Goal: Transaction & Acquisition: Download file/media

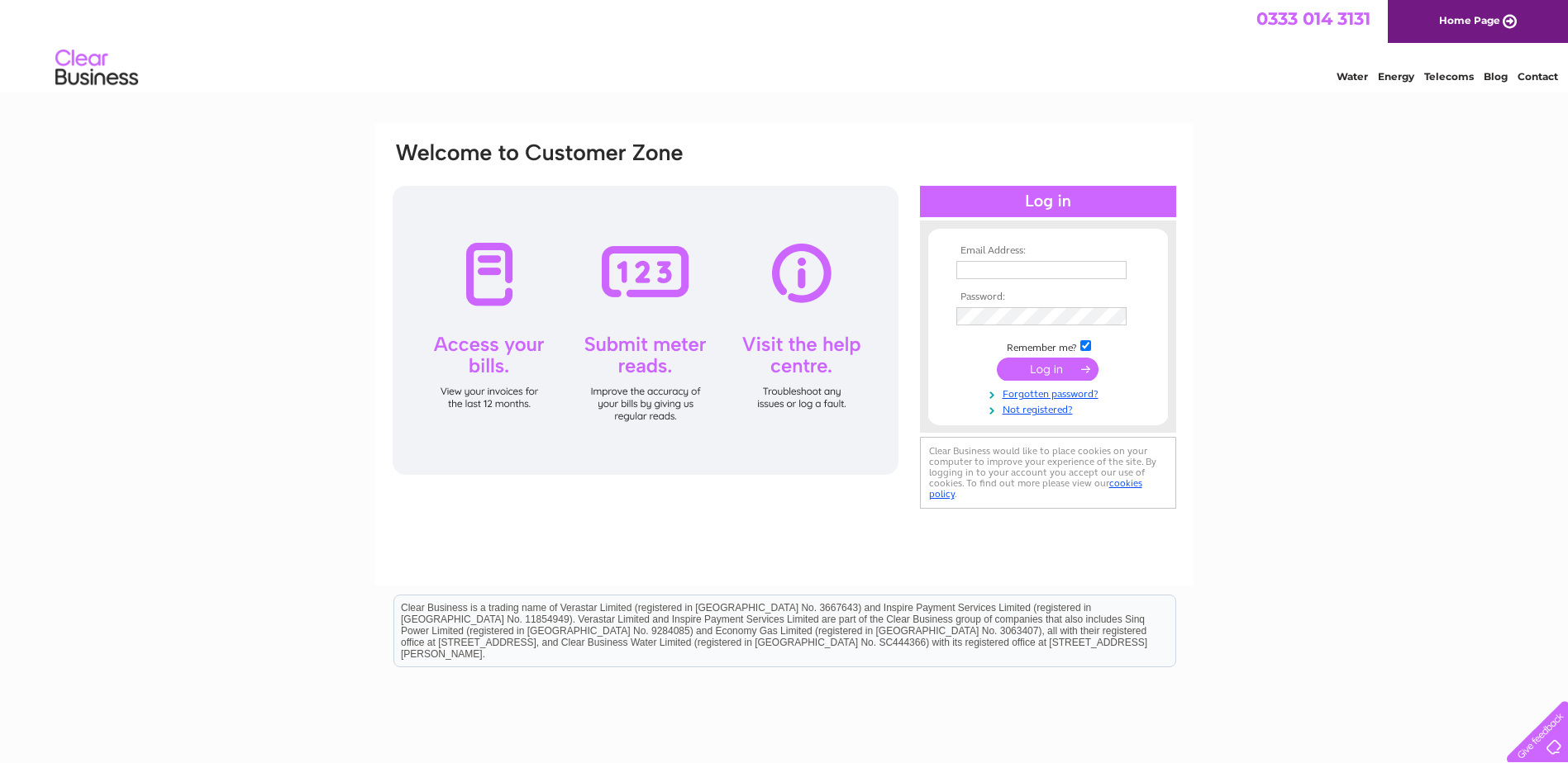
type input "admin@giffnockshul.co.uk"
click at [1059, 365] on input "submit" at bounding box center [1047, 369] width 102 height 23
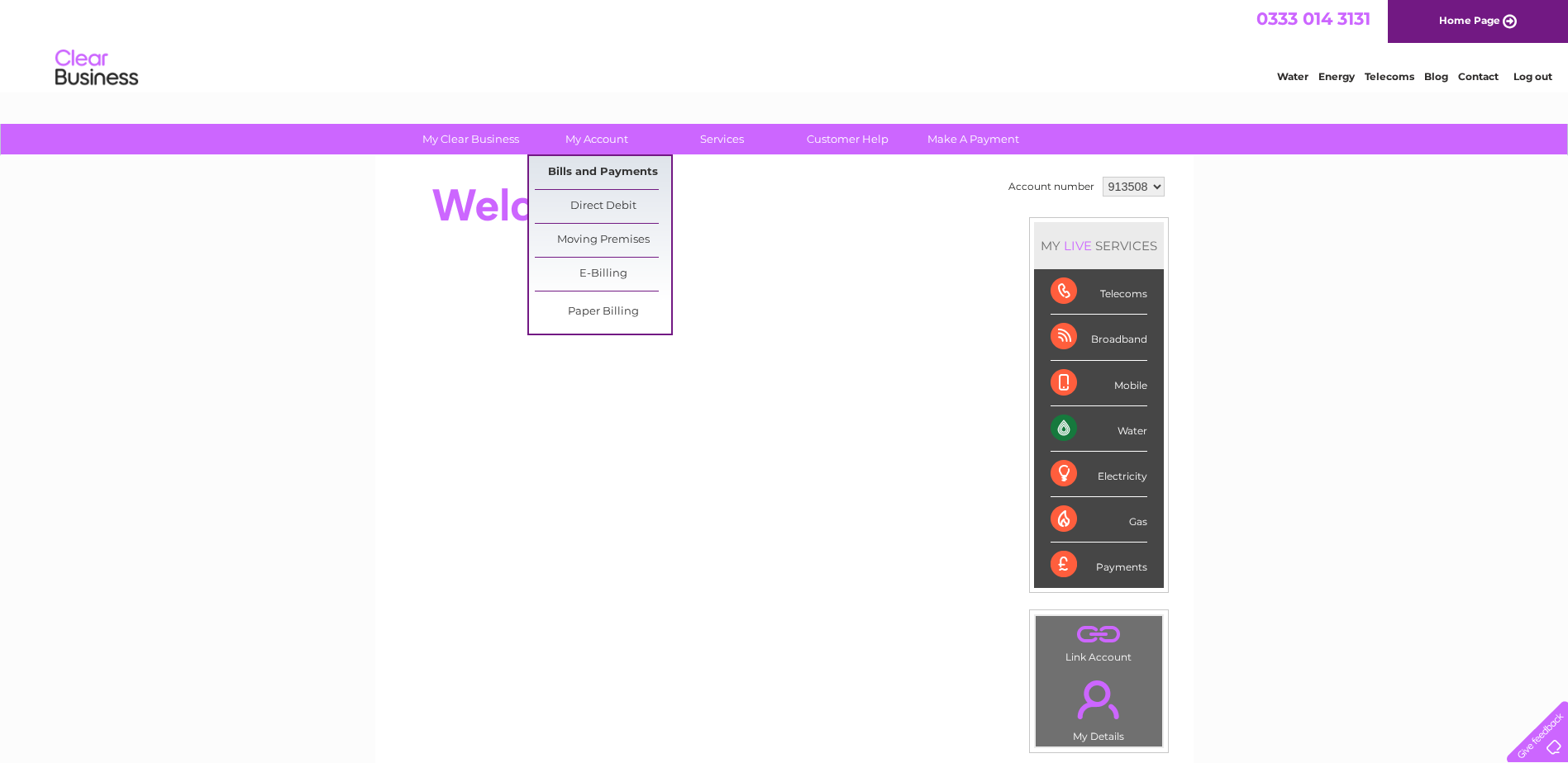
click at [610, 170] on link "Bills and Payments" at bounding box center [603, 172] width 137 height 33
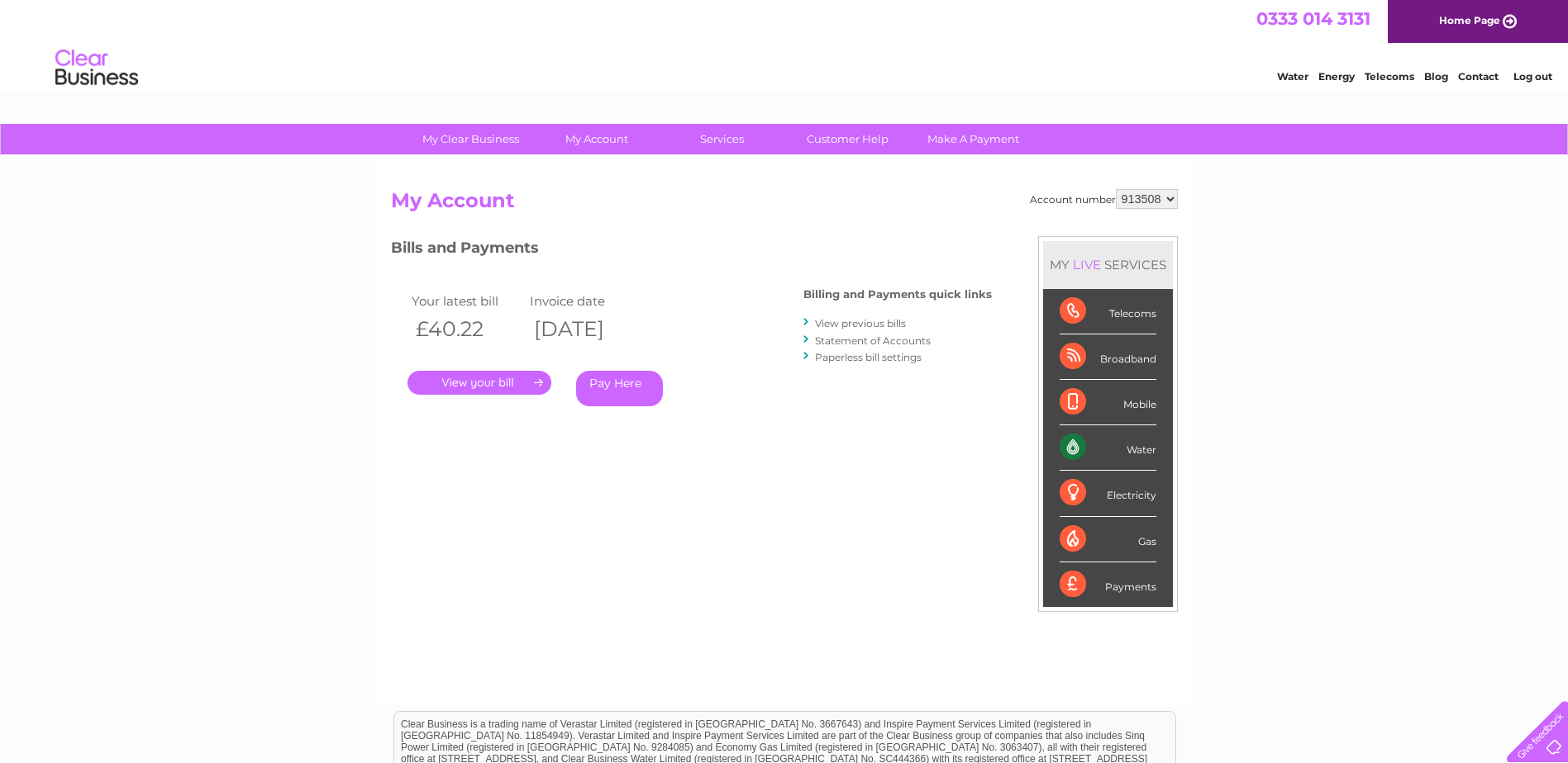
click at [462, 381] on link "." at bounding box center [480, 383] width 144 height 24
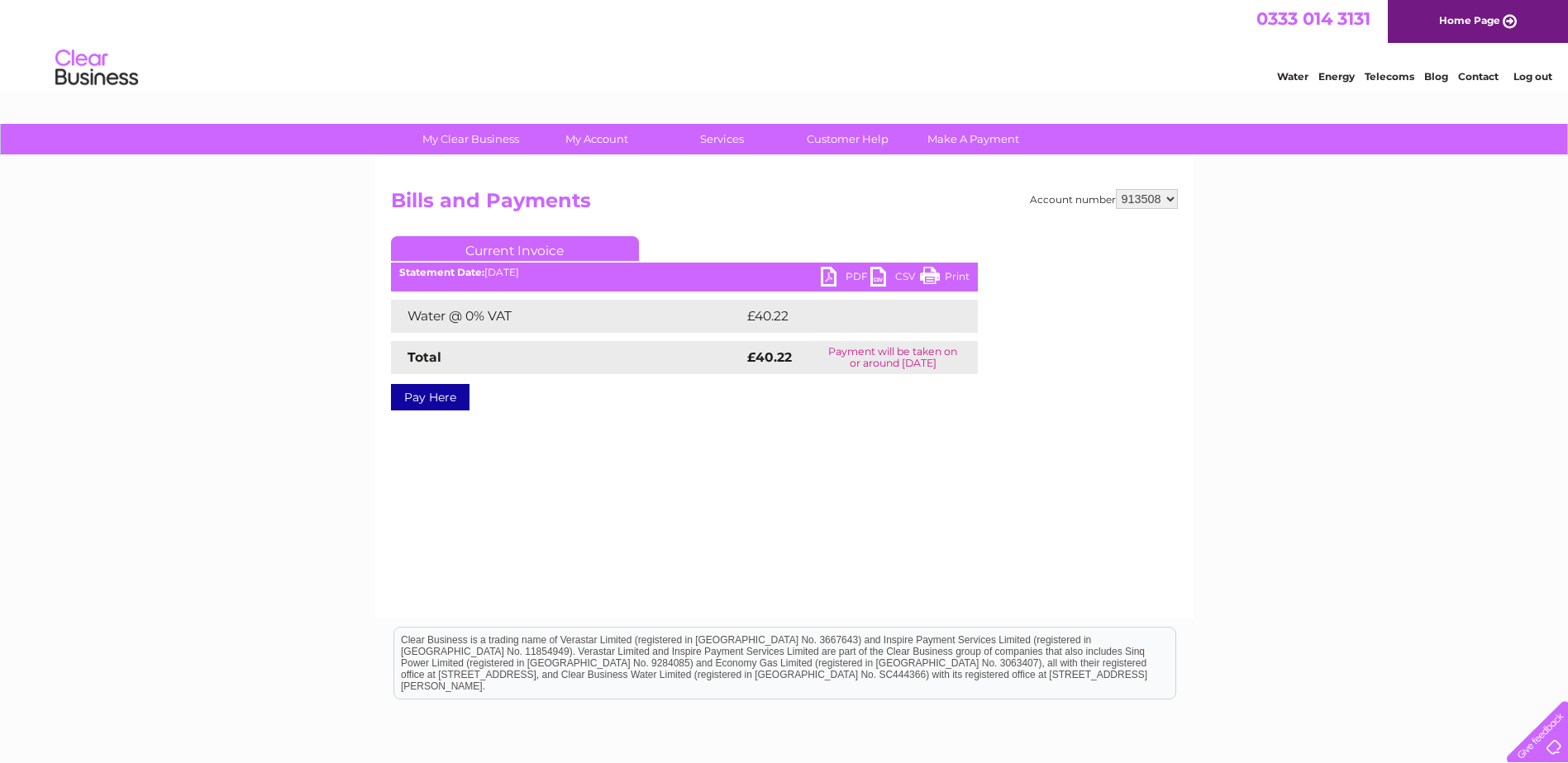
click at [842, 278] on link "PDF" at bounding box center [845, 279] width 50 height 24
click at [830, 275] on link "PDF" at bounding box center [845, 279] width 50 height 24
